Goal: Check status: Check status

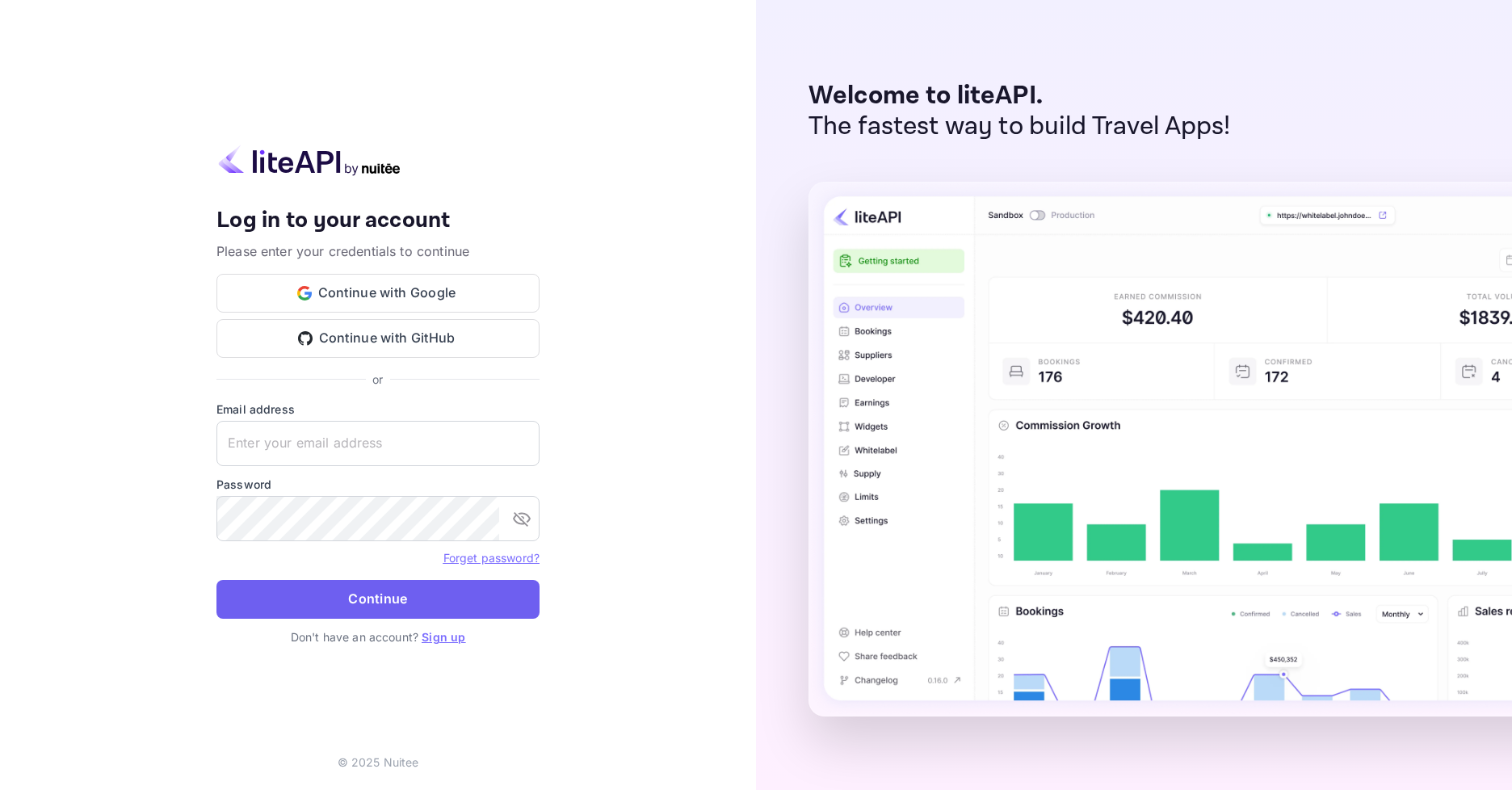
type input "[EMAIL_ADDRESS][DOMAIN_NAME]"
click at [496, 596] on button "Continue" at bounding box center [378, 599] width 323 height 39
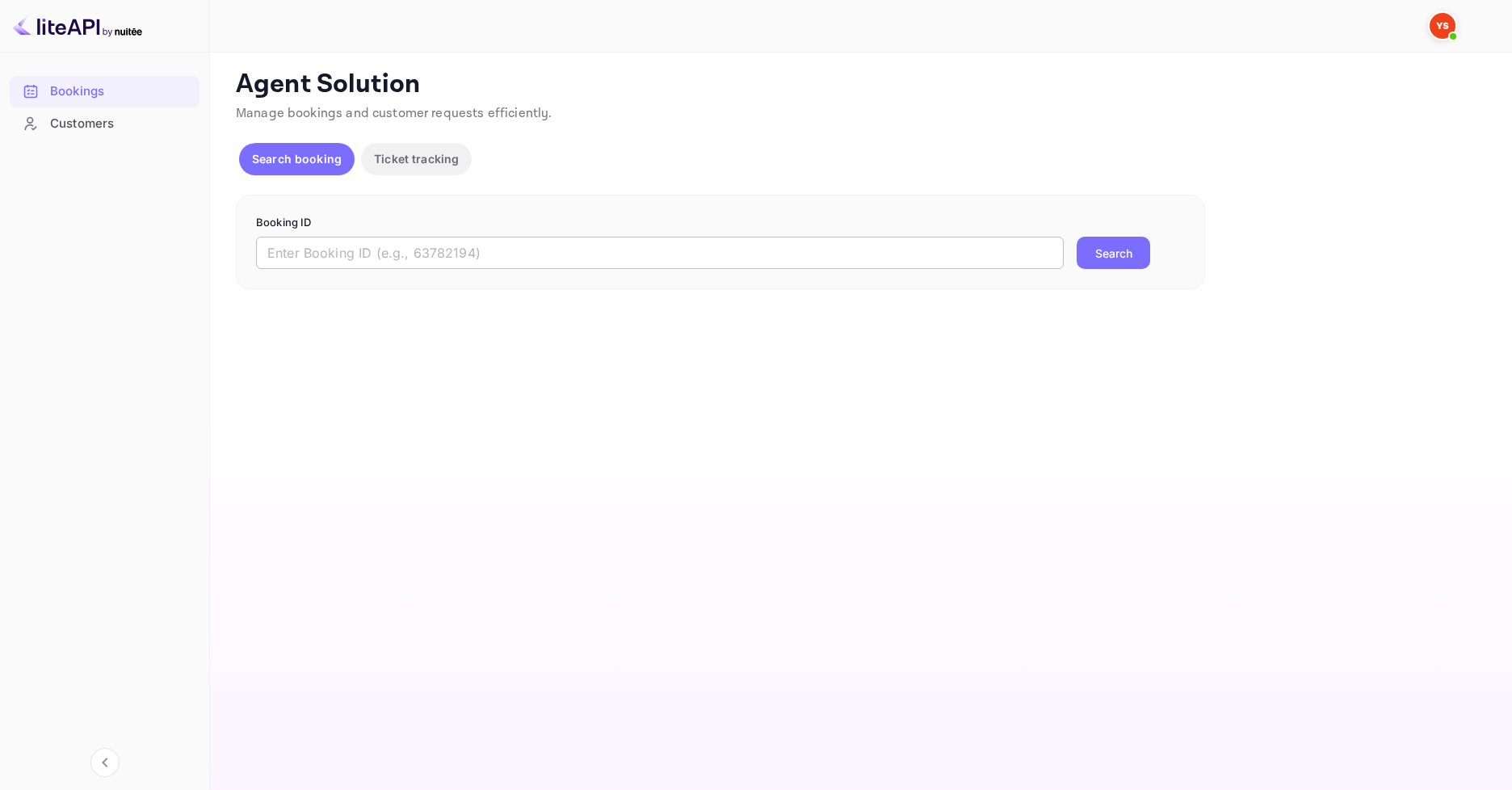
click at [435, 252] on input "text" at bounding box center [659, 252] width 808 height 32
paste input "9614239"
type input "9614239"
click at [1076, 237] on button "Search" at bounding box center [1113, 252] width 74 height 32
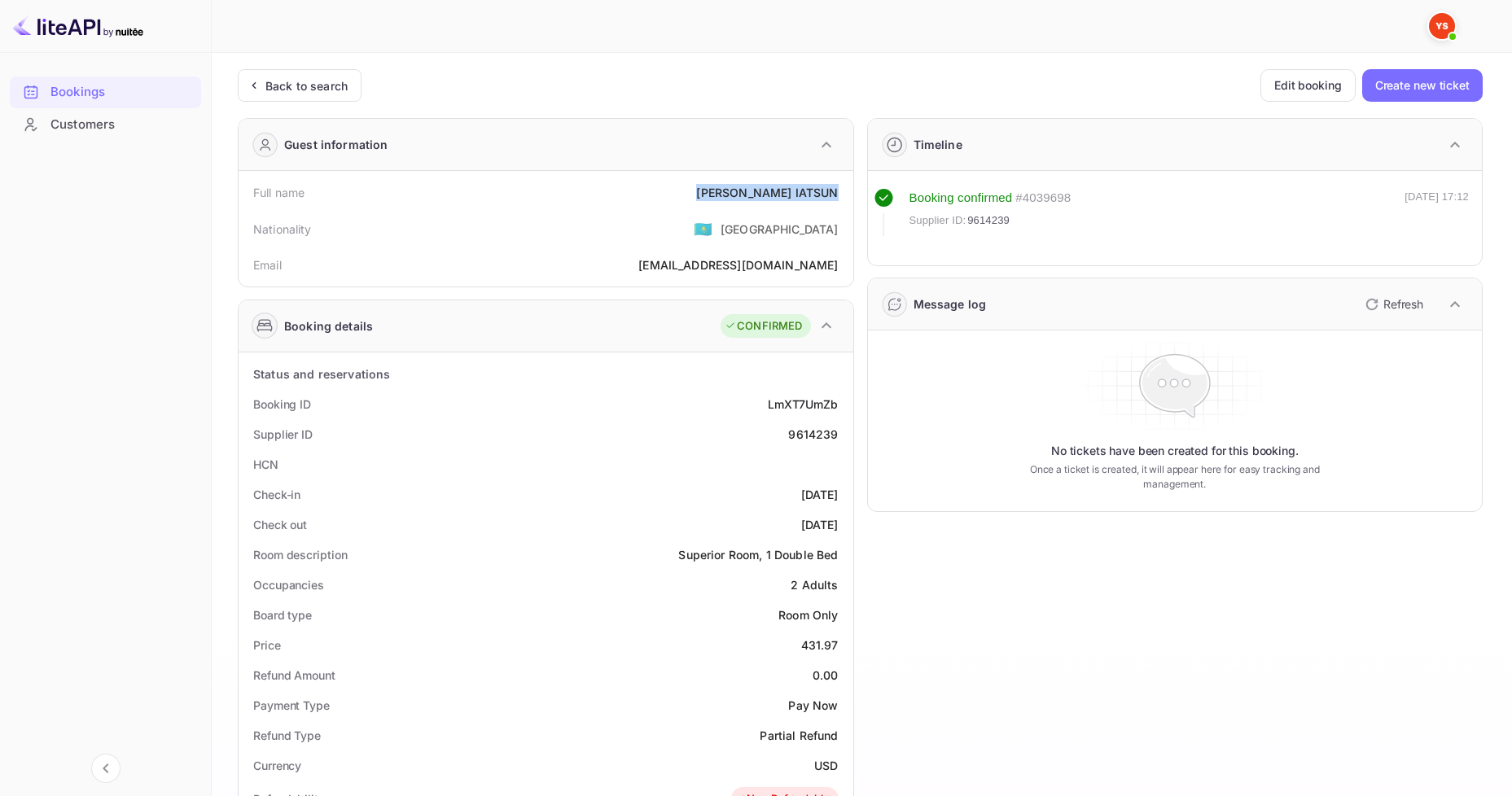
drag, startPoint x: 723, startPoint y: 175, endPoint x: 841, endPoint y: 189, distance: 118.8
click at [841, 189] on div "Full name [PERSON_NAME] Nationality 🇰🇿 [DEMOGRAPHIC_DATA] Email [EMAIL_ADDRESS]…" at bounding box center [546, 228] width 614 height 116
copy div "[PERSON_NAME]"
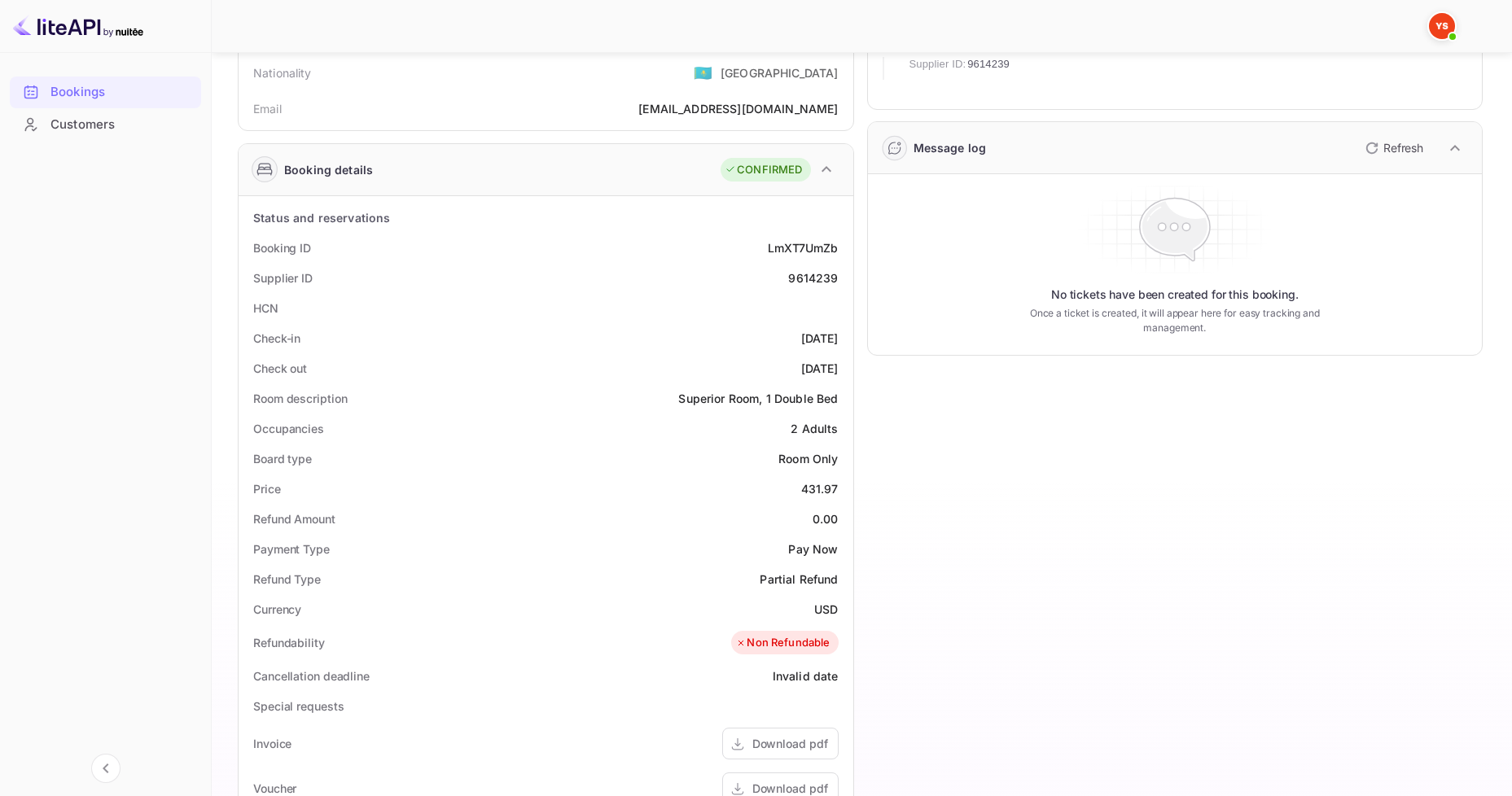
scroll to position [162, 0]
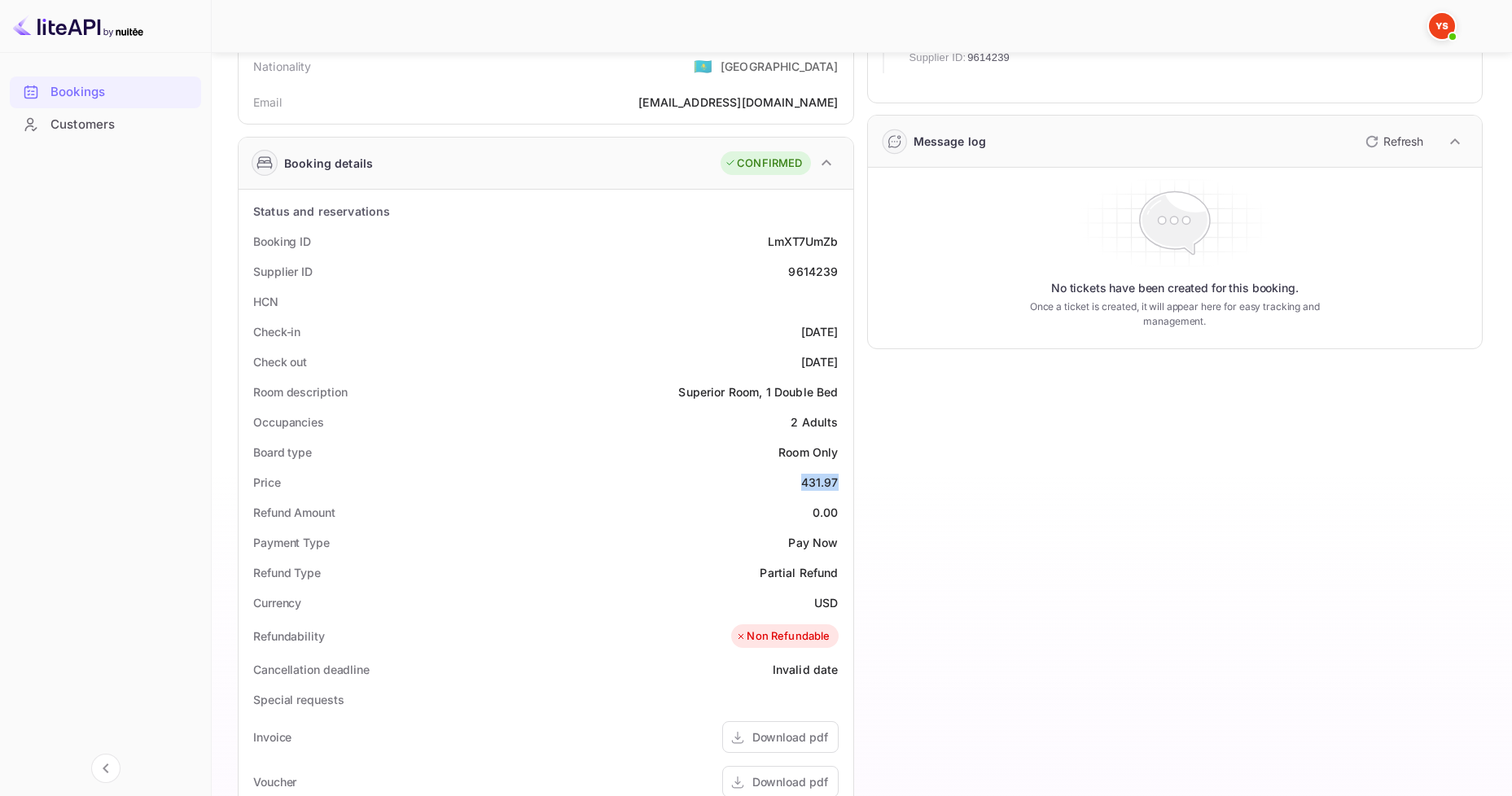
drag, startPoint x: 795, startPoint y: 477, endPoint x: 844, endPoint y: 477, distance: 49.0
click at [844, 477] on div "Price 431.97" at bounding box center [546, 481] width 601 height 30
copy div "431.97"
